Goal: Obtain resource: Obtain resource

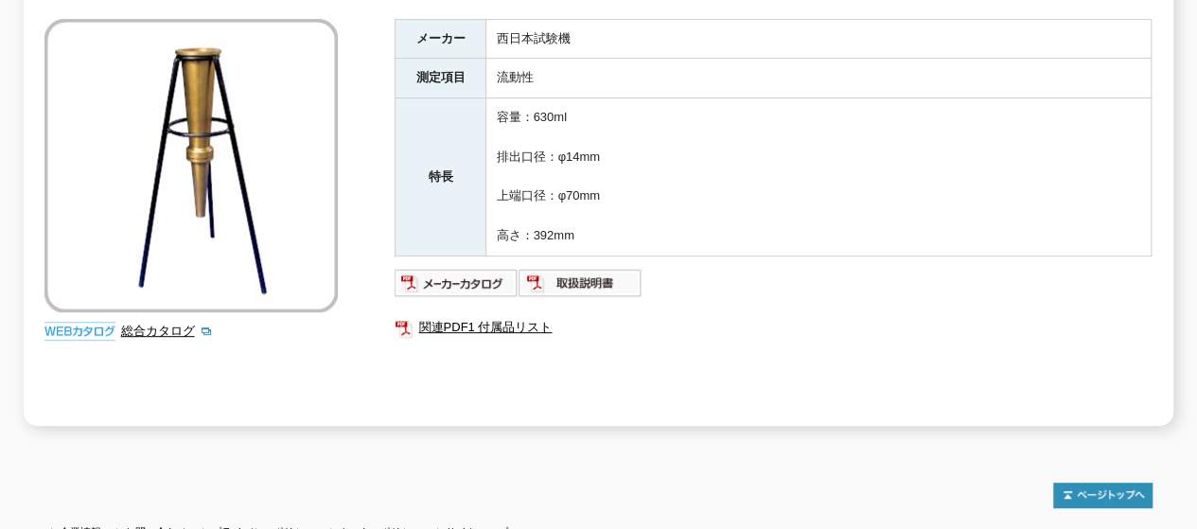
scroll to position [182, 0]
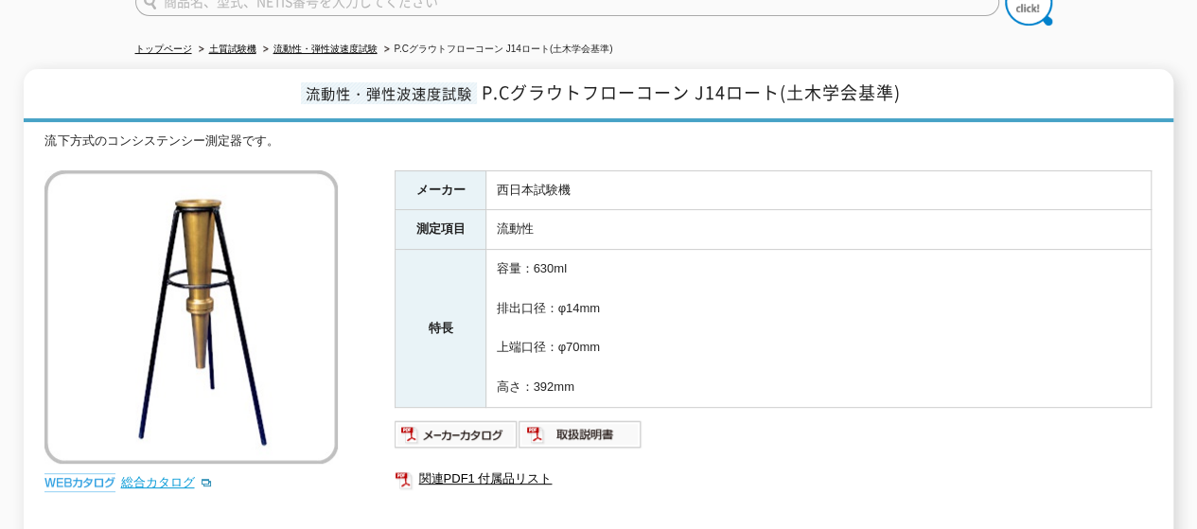
click at [175, 475] on link "総合カタログ" at bounding box center [166, 482] width 93 height 14
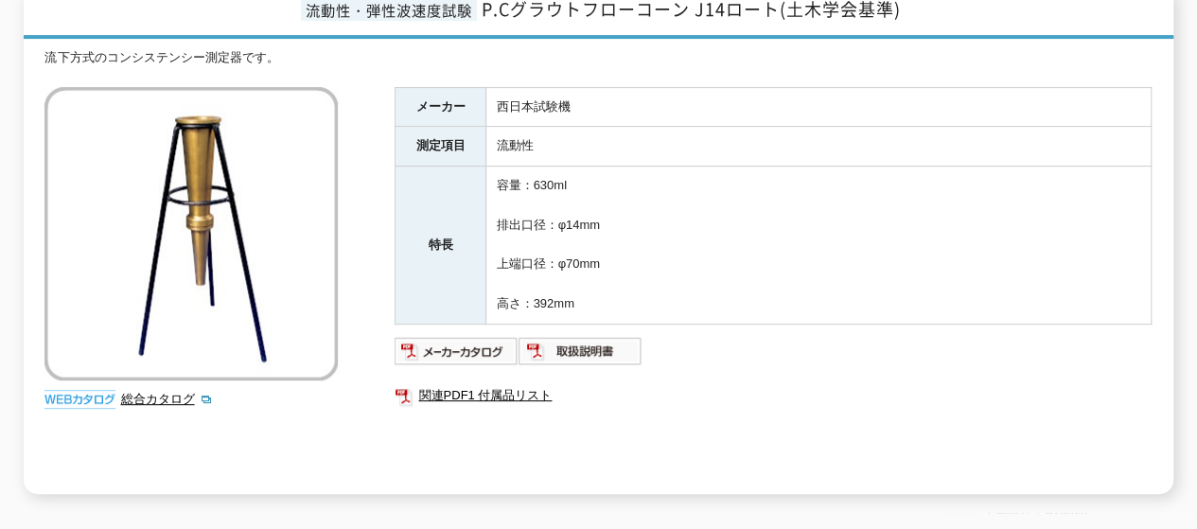
scroll to position [303, 0]
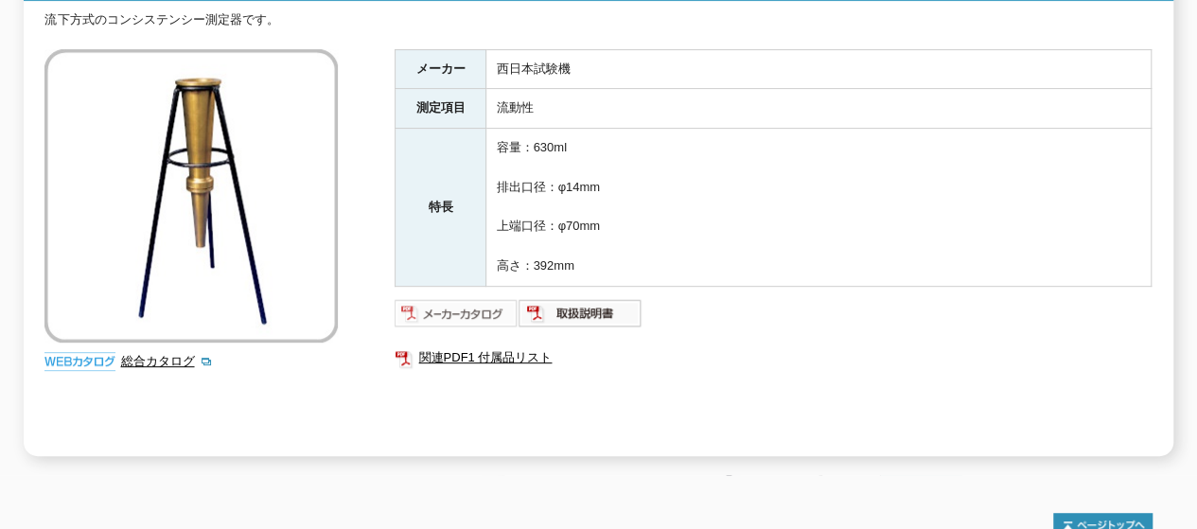
click at [469, 305] on img at bounding box center [457, 313] width 124 height 30
click at [170, 354] on link "総合カタログ" at bounding box center [166, 361] width 93 height 14
